Goal: Task Accomplishment & Management: Use online tool/utility

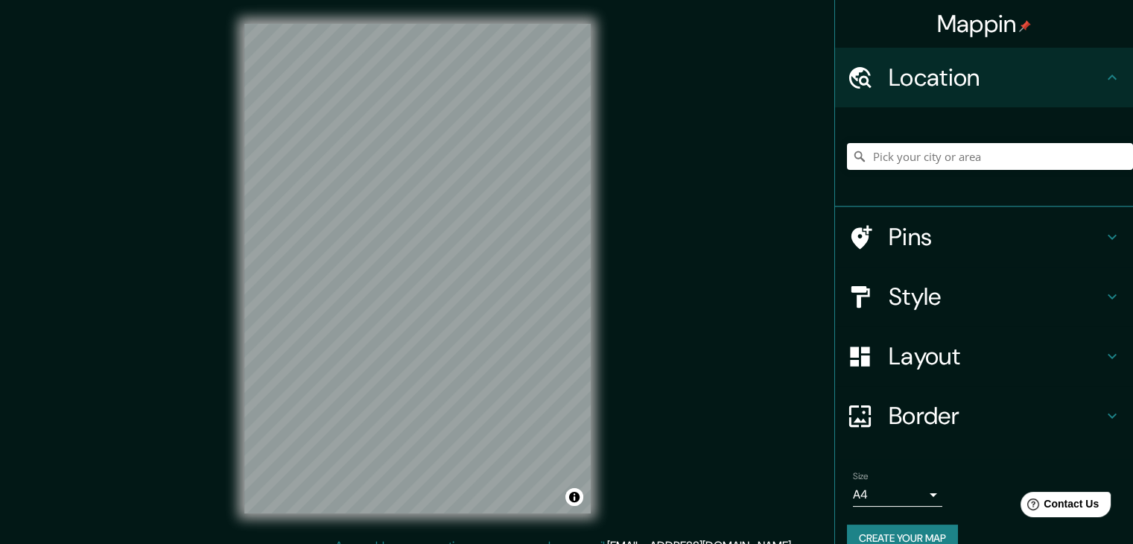
click at [752, 303] on div "Mappin Location Pins Style Layout Border Choose a border. Hint : you can make l…" at bounding box center [566, 280] width 1133 height 561
click at [637, 120] on div "Mappin Location Pins Style Layout Border Choose a border. Hint : you can make l…" at bounding box center [566, 280] width 1133 height 561
click at [1008, 292] on h4 "Style" at bounding box center [995, 296] width 214 height 30
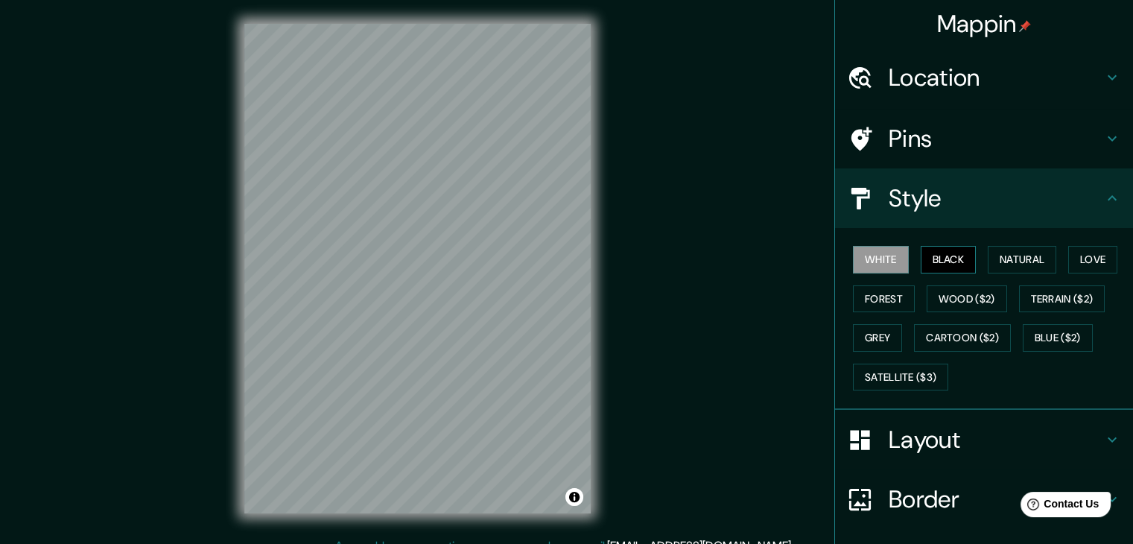
click at [938, 258] on button "Black" at bounding box center [948, 260] width 56 height 28
click at [950, 290] on button "Wood ($2)" at bounding box center [966, 299] width 80 height 28
click at [468, 262] on div at bounding box center [469, 262] width 12 height 12
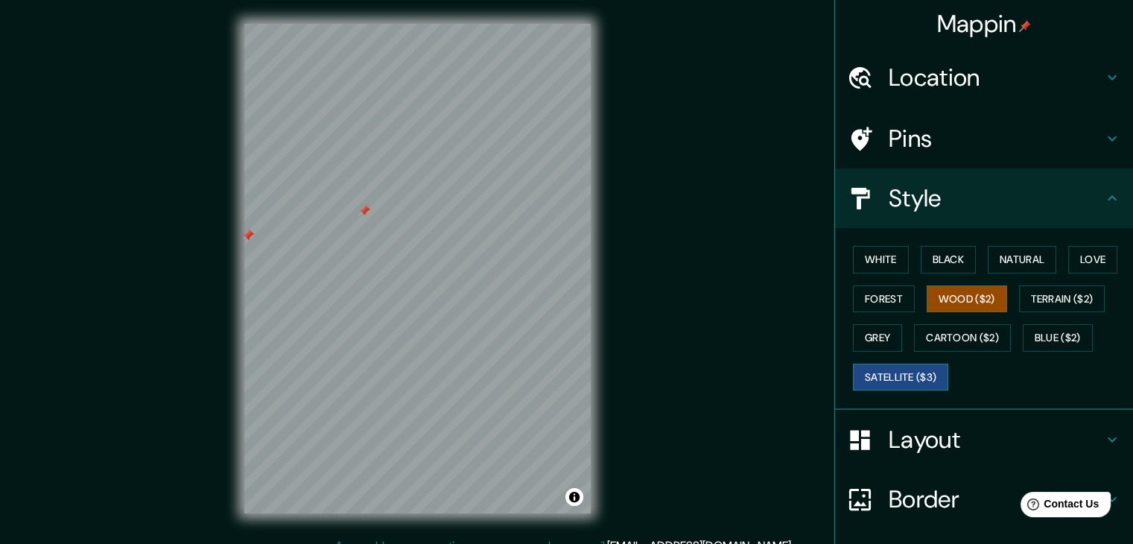
click at [917, 369] on button "Satellite ($3)" at bounding box center [900, 377] width 95 height 28
click at [969, 339] on button "Cartoon ($2)" at bounding box center [962, 338] width 97 height 28
click at [911, 376] on button "Satellite ($3)" at bounding box center [900, 377] width 95 height 28
click at [601, 191] on div "© Mapbox © OpenStreetMap Improve this map © Maxar" at bounding box center [417, 268] width 394 height 537
click at [962, 72] on h4 "Location" at bounding box center [995, 78] width 214 height 30
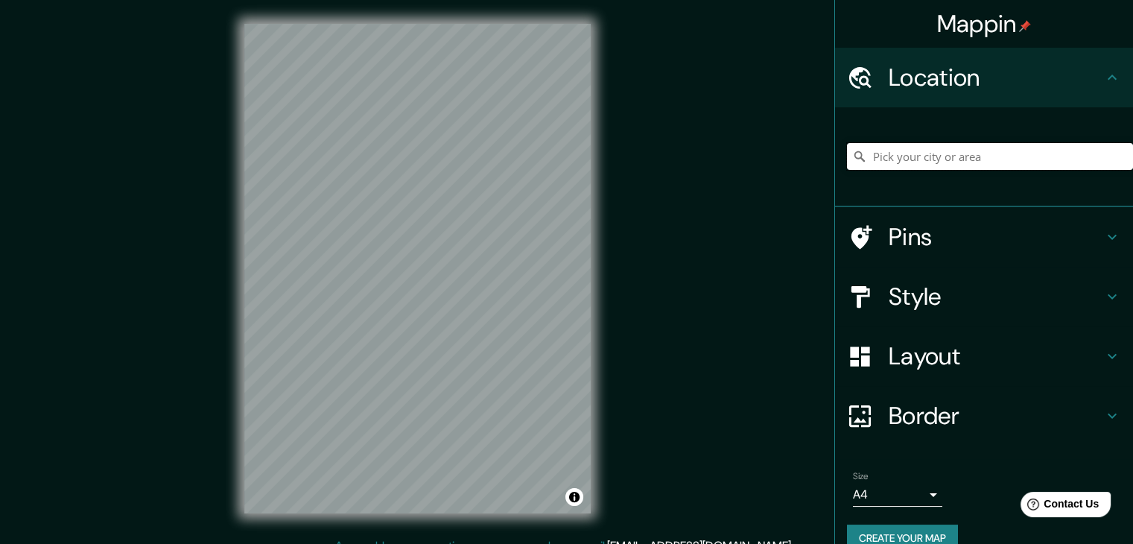
click at [936, 153] on input "Pick your city or area" at bounding box center [990, 156] width 286 height 27
click at [911, 152] on input "Pick your city or area" at bounding box center [990, 156] width 286 height 27
drag, startPoint x: 908, startPoint y: 156, endPoint x: 834, endPoint y: 156, distance: 74.5
click at [835, 156] on div "[STREET_ADDRESS]" at bounding box center [984, 157] width 298 height 100
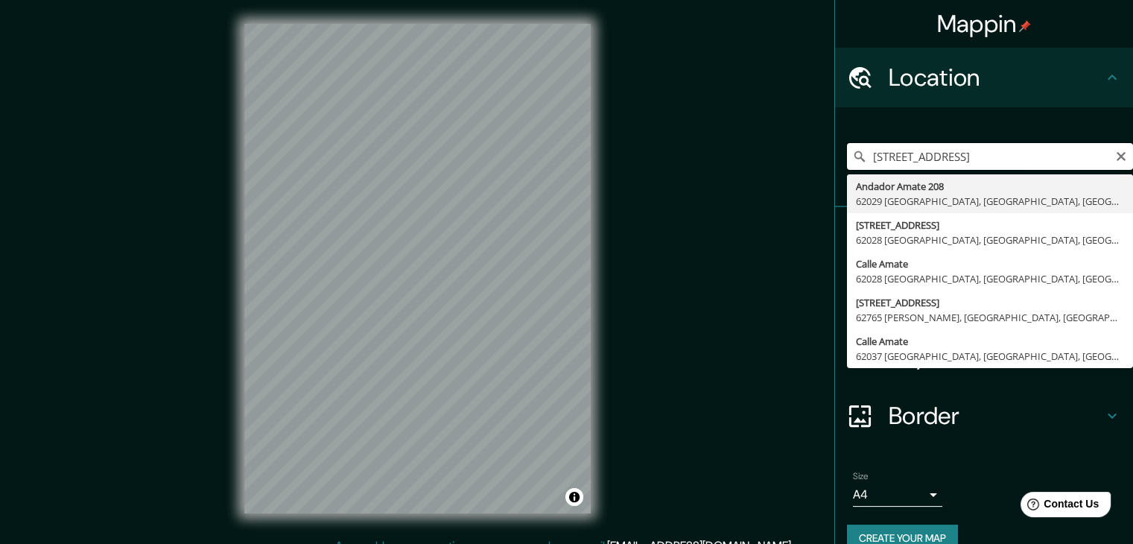
click at [953, 157] on input "[STREET_ADDRESS]" at bounding box center [990, 156] width 286 height 27
click at [997, 156] on input "[STREET_ADDRESS]" at bounding box center [990, 156] width 286 height 27
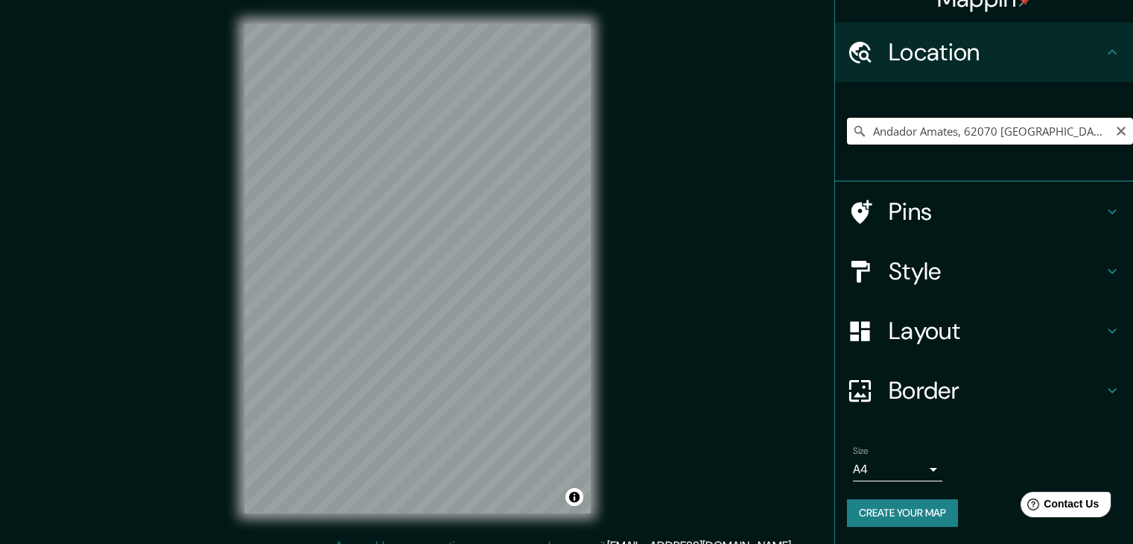
click at [932, 123] on input "Andador Amates, 62070 [GEOGRAPHIC_DATA], [GEOGRAPHIC_DATA], [GEOGRAPHIC_DATA]" at bounding box center [990, 131] width 286 height 27
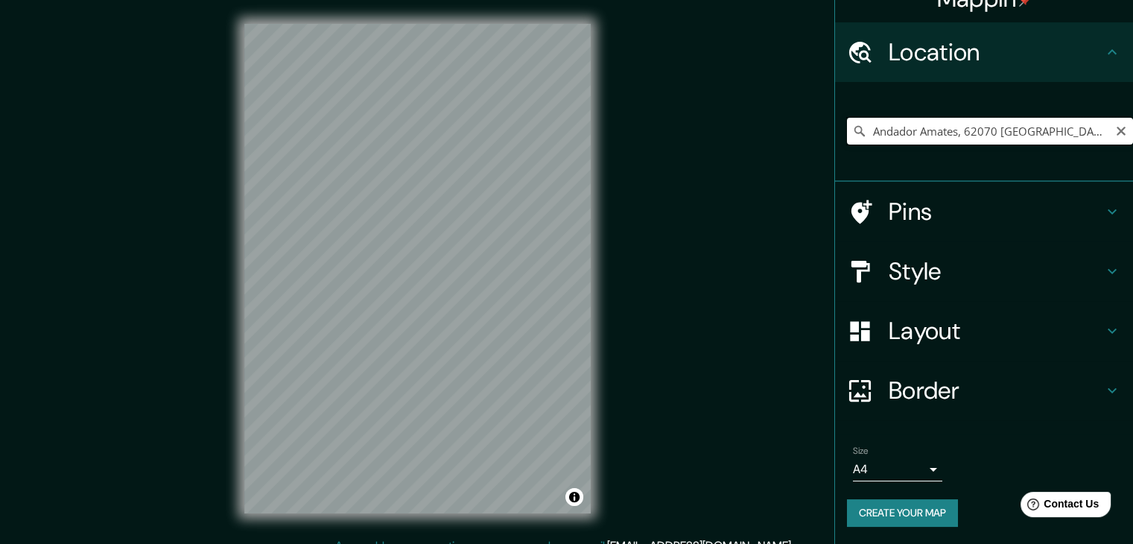
click at [932, 123] on input "Andador Amates, 62070 [GEOGRAPHIC_DATA], [GEOGRAPHIC_DATA], [GEOGRAPHIC_DATA]" at bounding box center [990, 131] width 286 height 27
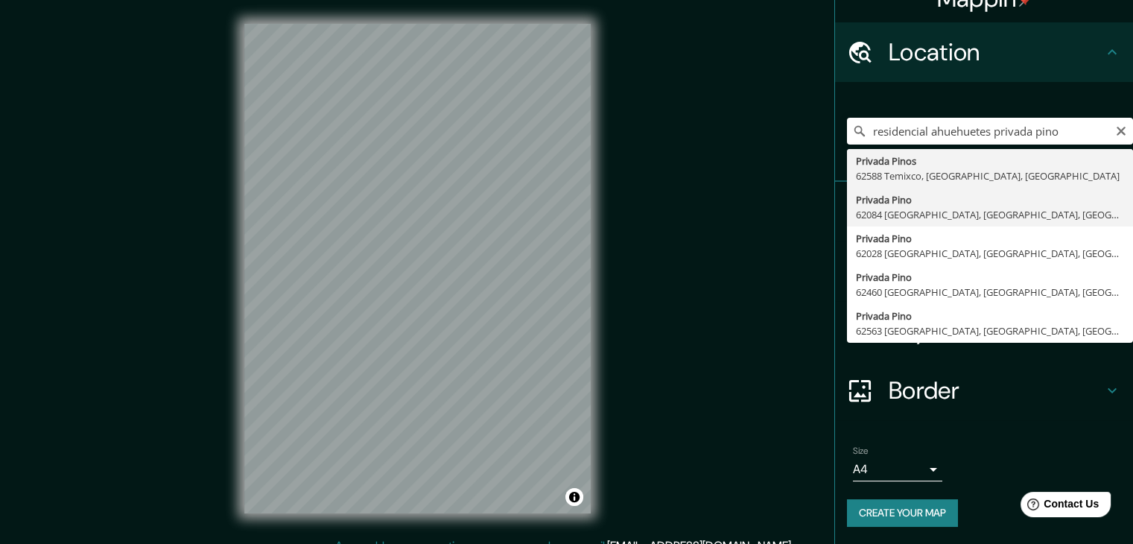
type input "Privada [PERSON_NAME], 62084 [GEOGRAPHIC_DATA], [GEOGRAPHIC_DATA], [GEOGRAPHIC_…"
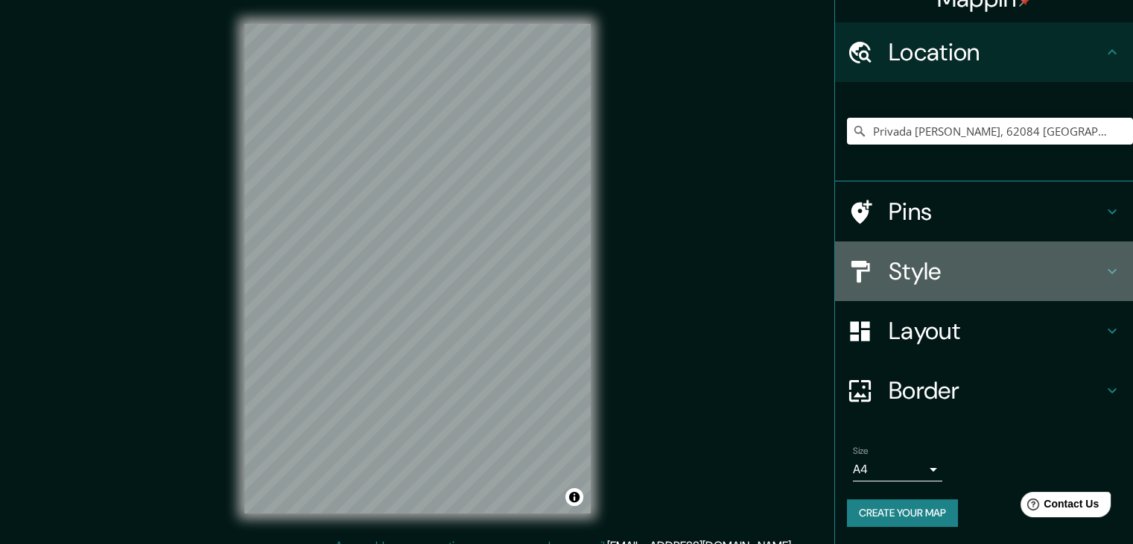
click at [944, 270] on h4 "Style" at bounding box center [995, 271] width 214 height 30
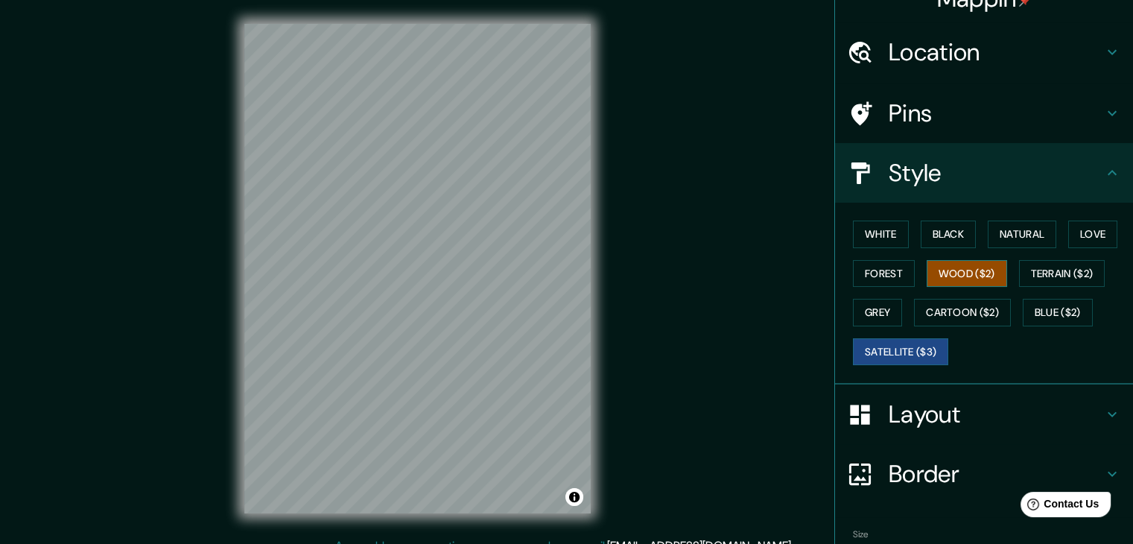
click at [959, 265] on button "Wood ($2)" at bounding box center [966, 274] width 80 height 28
click at [882, 341] on button "Satellite ($3)" at bounding box center [900, 352] width 95 height 28
click at [942, 282] on button "Wood ($2)" at bounding box center [966, 274] width 80 height 28
click at [885, 331] on div "White Black Natural Love Forest Wood ($2) Terrain ($2) Grey Cartoon ($2) Blue (…" at bounding box center [990, 292] width 286 height 156
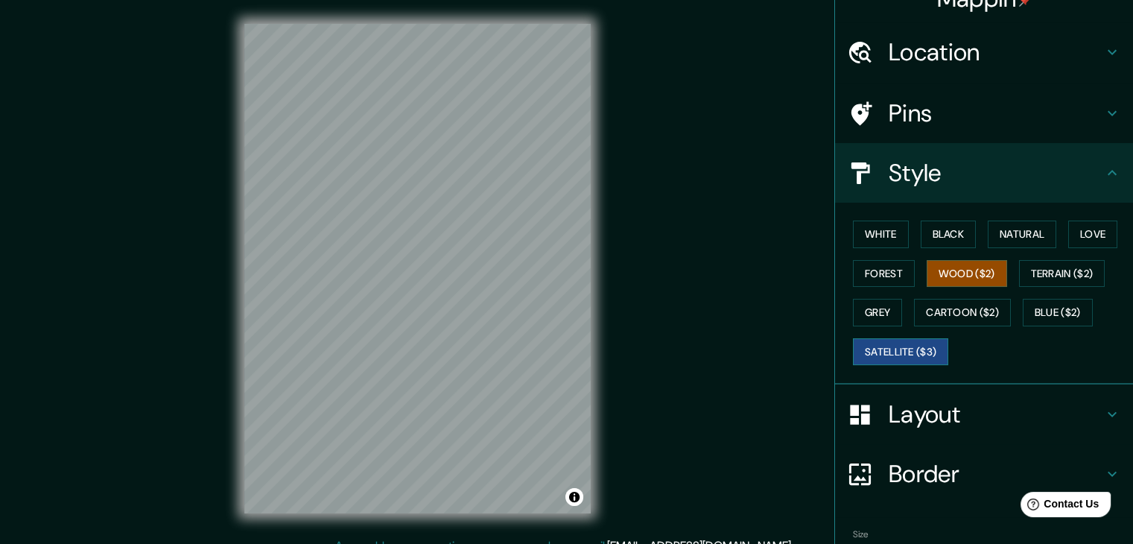
click at [891, 361] on button "Satellite ($3)" at bounding box center [900, 352] width 95 height 28
drag, startPoint x: 652, startPoint y: 267, endPoint x: 701, endPoint y: 295, distance: 56.1
click at [701, 295] on div "Mappin Location [GEOGRAPHIC_DATA][PERSON_NAME], 62084 [GEOGRAPHIC_DATA], [GEOGR…" at bounding box center [566, 280] width 1133 height 561
